Goal: Transaction & Acquisition: Purchase product/service

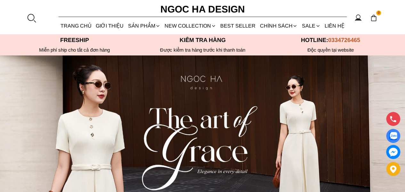
click at [30, 17] on div at bounding box center [32, 18] width 10 height 10
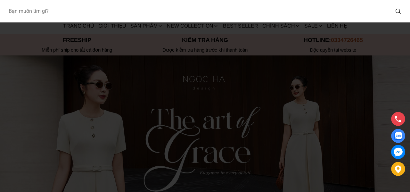
click at [42, 14] on input "Input search Bạn muốn tìm gì?" at bounding box center [196, 11] width 386 height 15
type input "d1012"
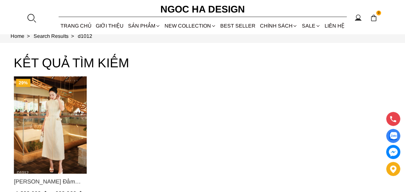
scroll to position [32, 0]
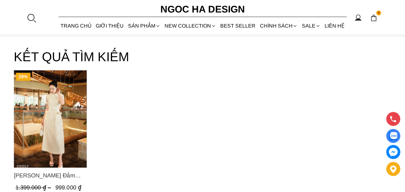
click at [67, 118] on img "Product image - Catherine Dress_ Đầm Ren Đính Hoa Túi Màu Kem D1012" at bounding box center [50, 118] width 73 height 97
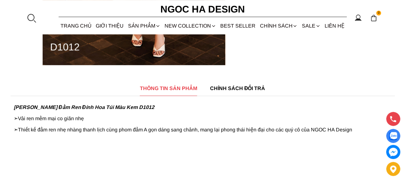
scroll to position [320, 0]
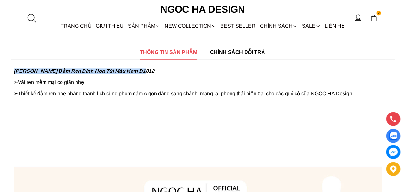
drag, startPoint x: 136, startPoint y: 72, endPoint x: 14, endPoint y: 69, distance: 122.0
click at [14, 69] on strong "[PERSON_NAME] Đầm Ren Đính Hoa Túi Màu Kem D1012" at bounding box center [84, 70] width 141 height 5
copy strong "[PERSON_NAME] Đầm Ren Đính Hoa Túi Màu Kem"
drag, startPoint x: 142, startPoint y: 72, endPoint x: 146, endPoint y: 72, distance: 4.5
click at [142, 72] on strong "[PERSON_NAME] Đầm Ren Đính Hoa Túi Màu Kem D1012" at bounding box center [84, 70] width 141 height 5
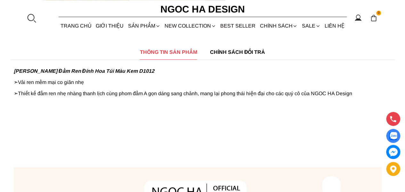
drag, startPoint x: 132, startPoint y: 71, endPoint x: 13, endPoint y: 68, distance: 119.2
copy strong "[PERSON_NAME] Đầm Ren Đính Hoa Túi Màu Kem D1012"
